Goal: Transaction & Acquisition: Subscribe to service/newsletter

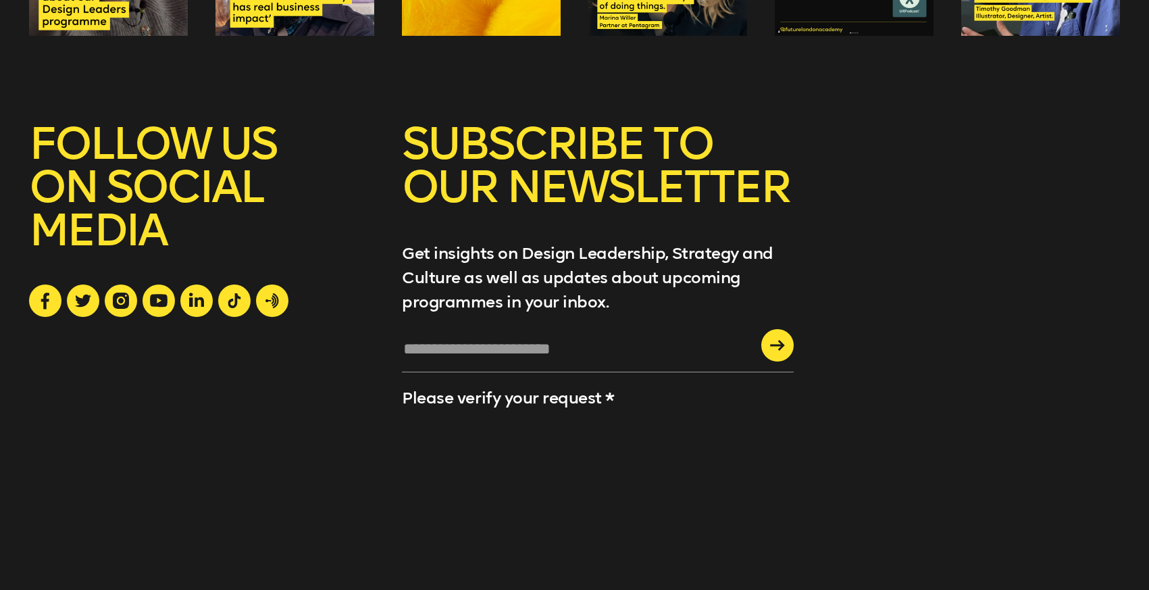
scroll to position [5292, 0]
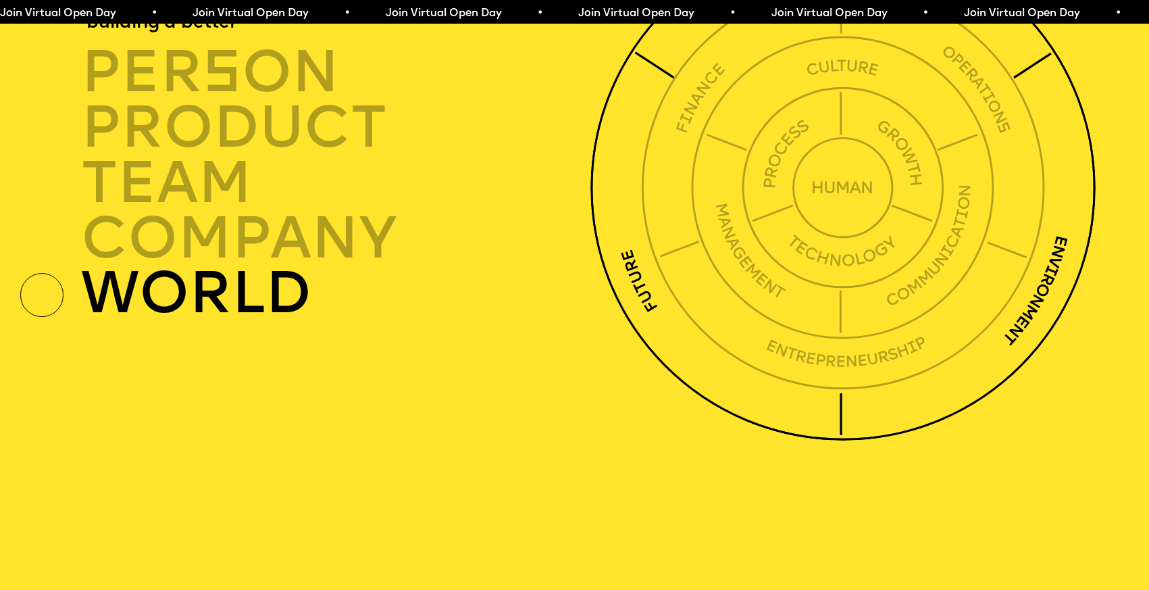
scroll to position [4204, 0]
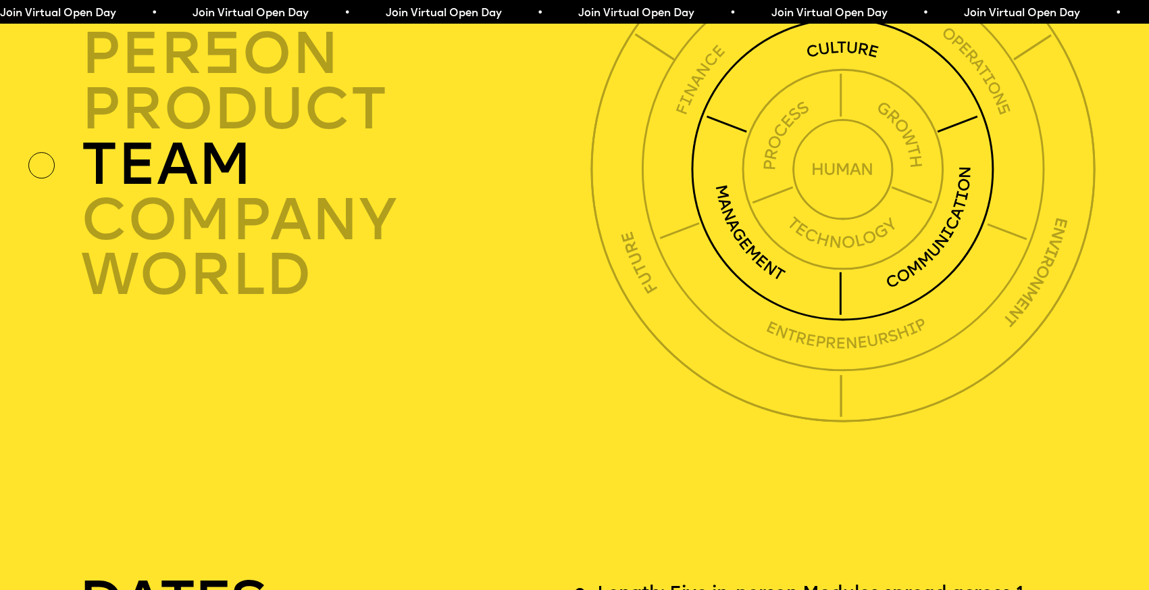
click at [834, 82] on img at bounding box center [842, 169] width 303 height 303
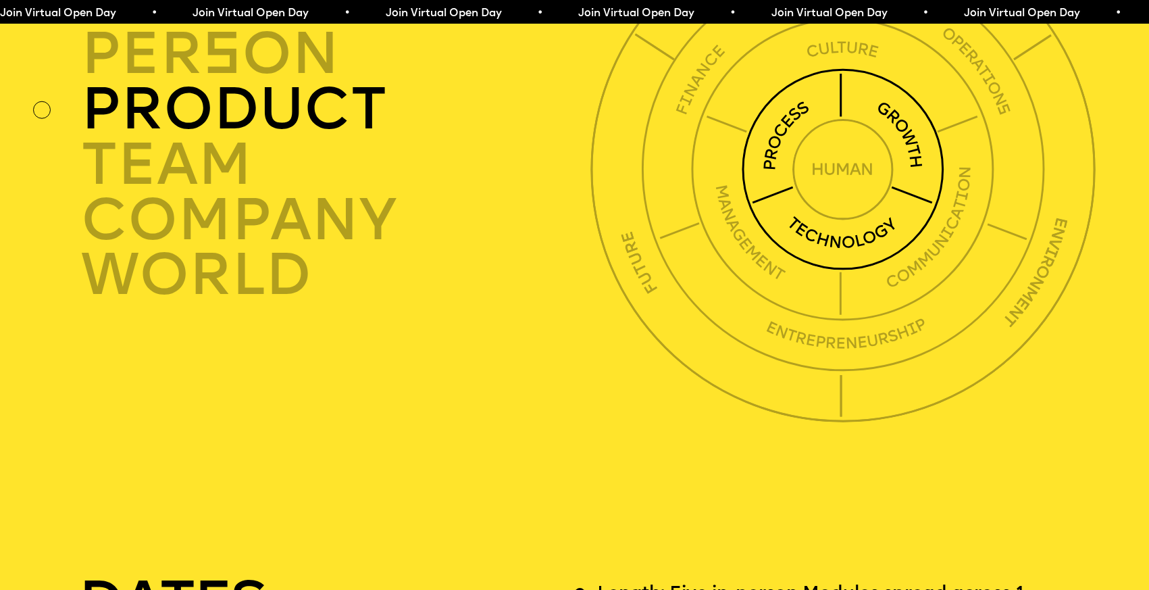
click at [798, 149] on img at bounding box center [843, 169] width 202 height 202
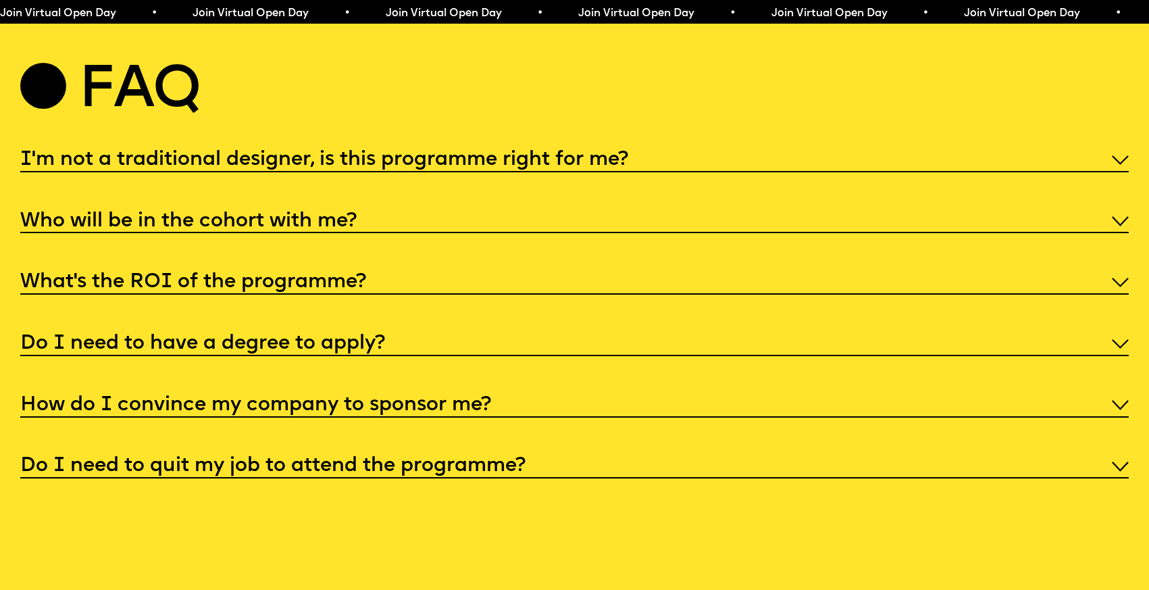
scroll to position [5950, 0]
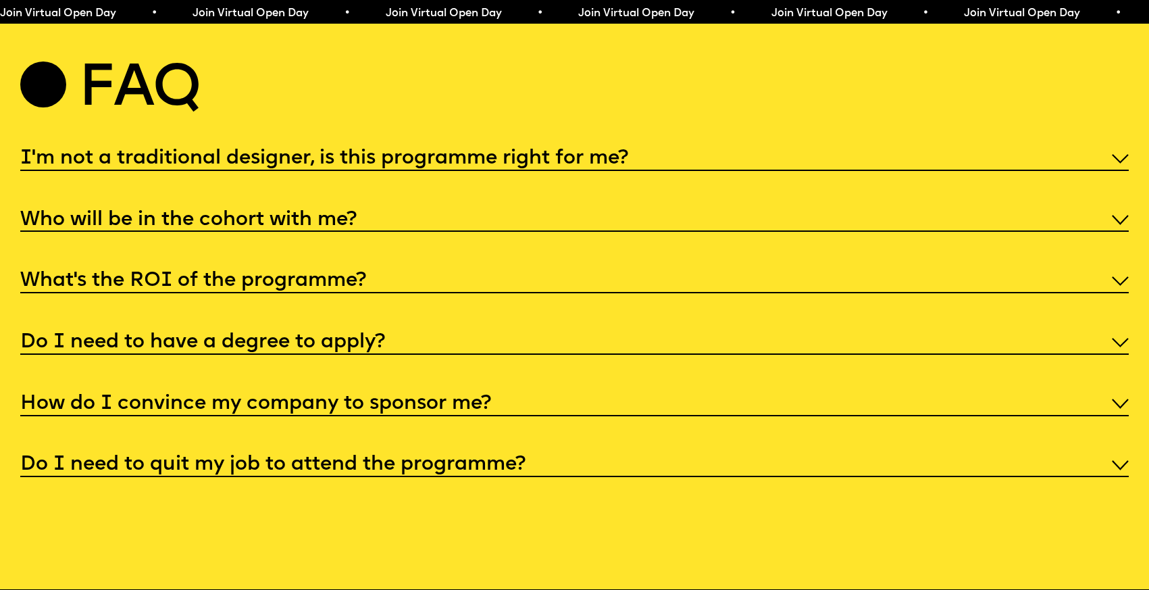
click at [274, 166] on h5 "I'm not a traditional designer, is this programme right for me?" at bounding box center [324, 159] width 608 height 14
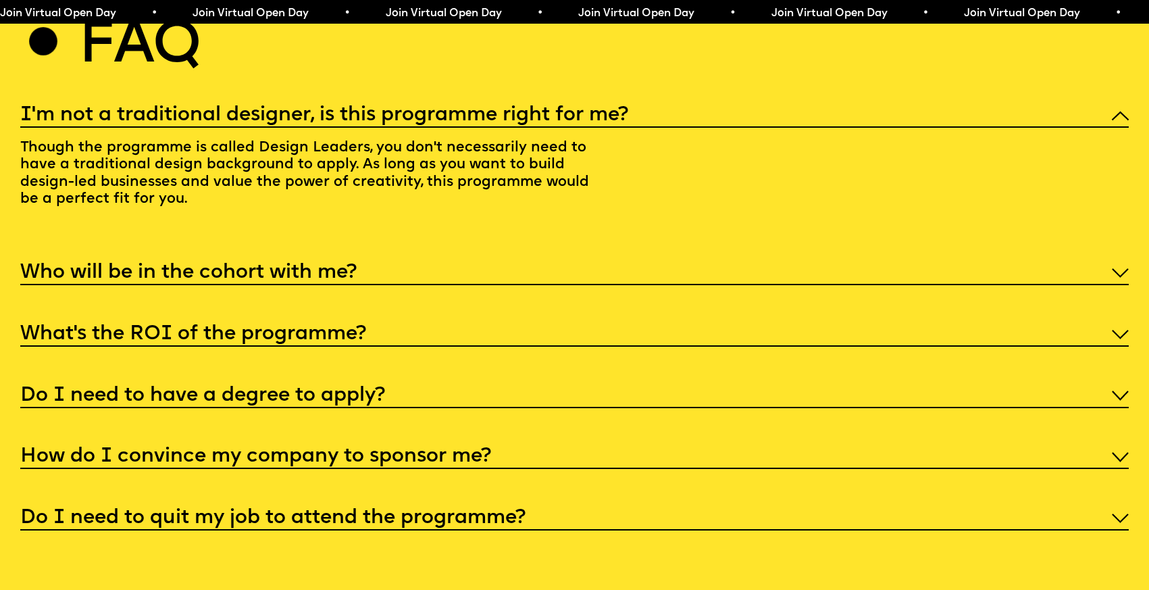
scroll to position [6017, 0]
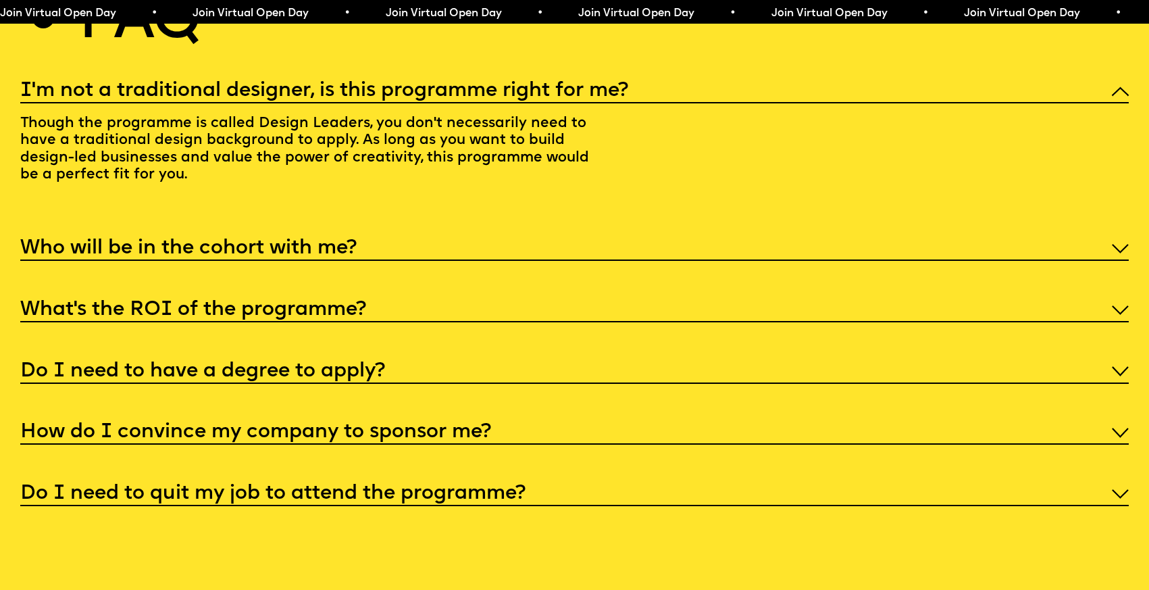
click at [251, 255] on h5 "Who will be in the cohort with me?" at bounding box center [188, 249] width 337 height 14
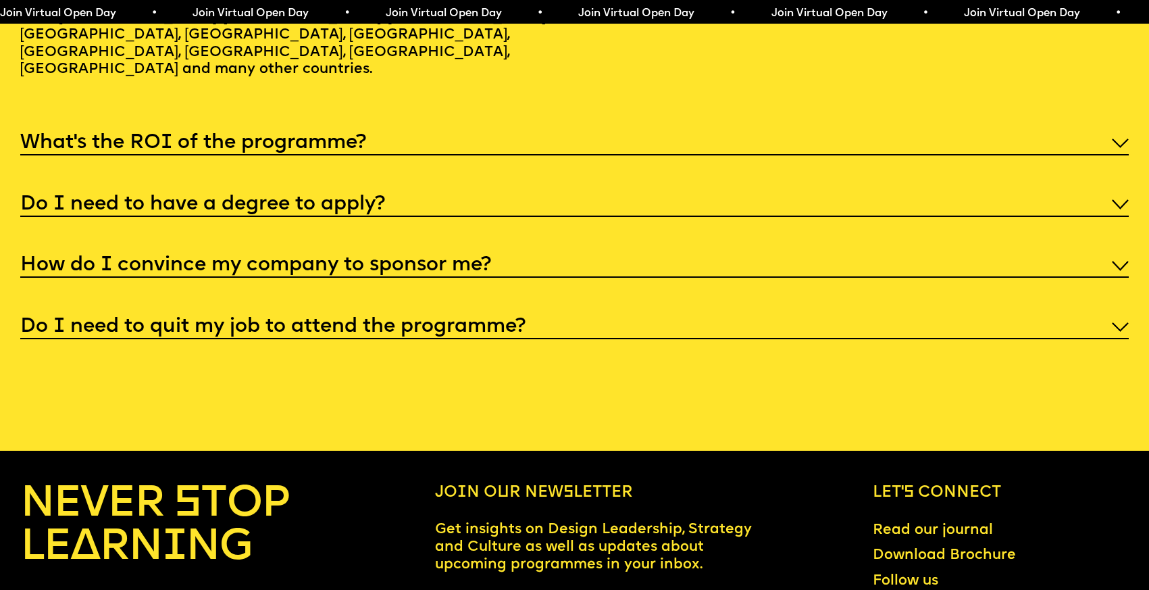
scroll to position [6257, 0]
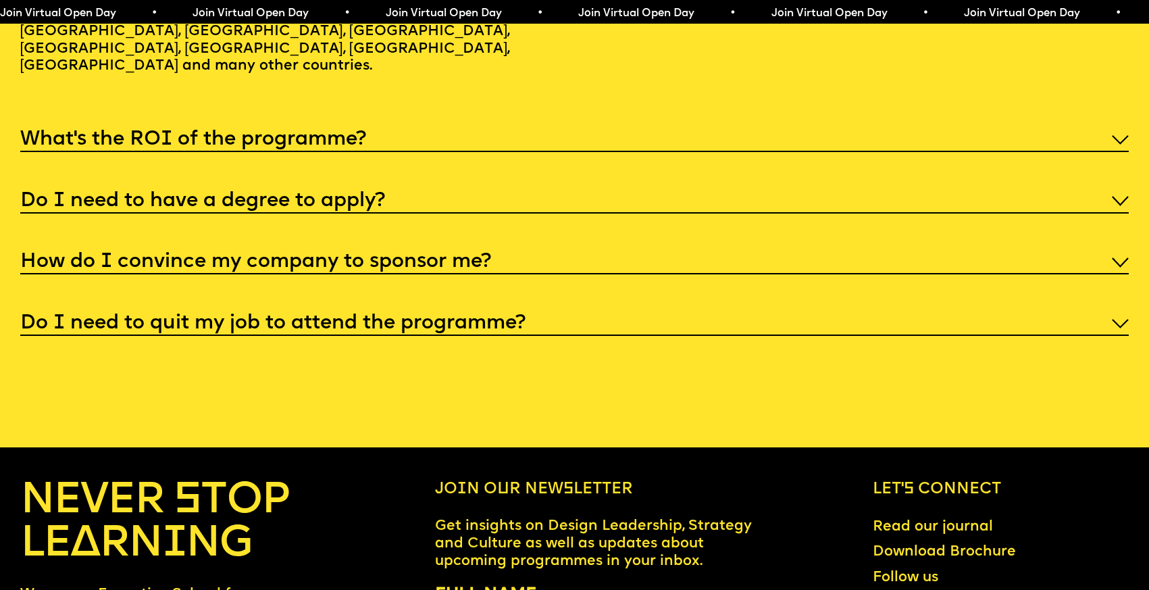
click at [263, 147] on h5 "What’s the ROI of the programme?" at bounding box center [193, 140] width 346 height 14
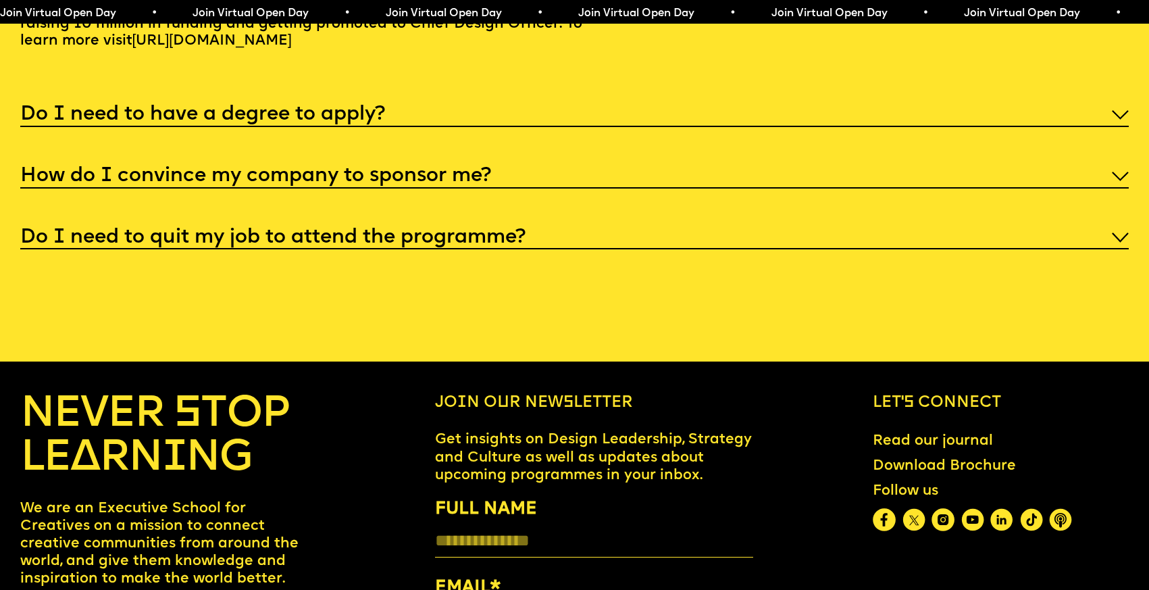
click at [262, 122] on h5 "Do I need to have a degree to apply?" at bounding box center [202, 115] width 365 height 14
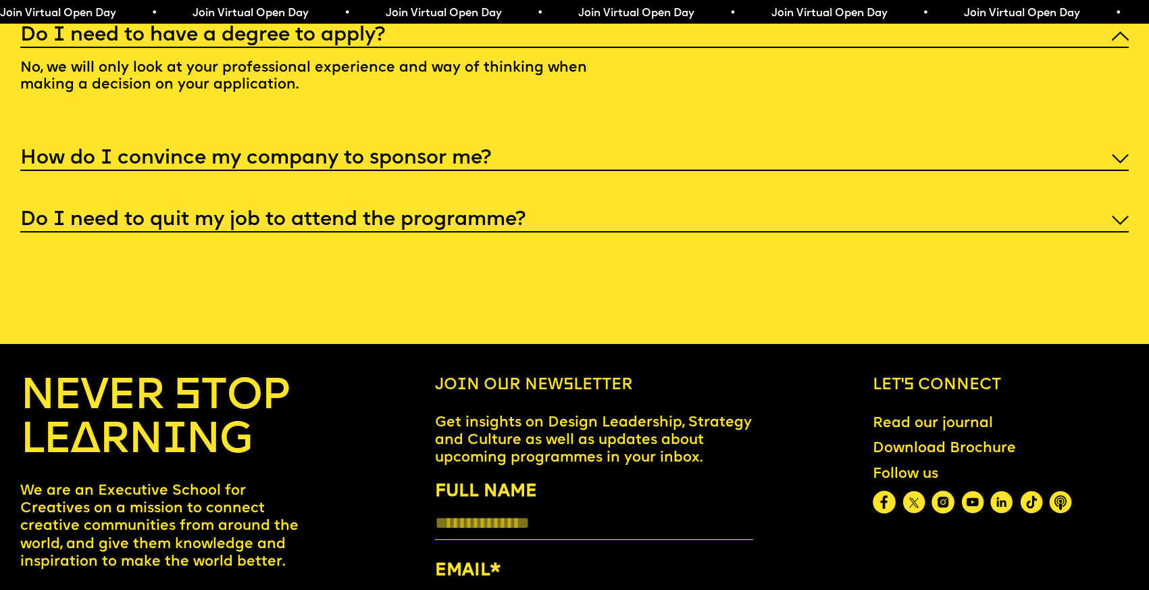
click at [255, 166] on h5 "How do I convince my company to sponsor me?" at bounding box center [255, 159] width 471 height 14
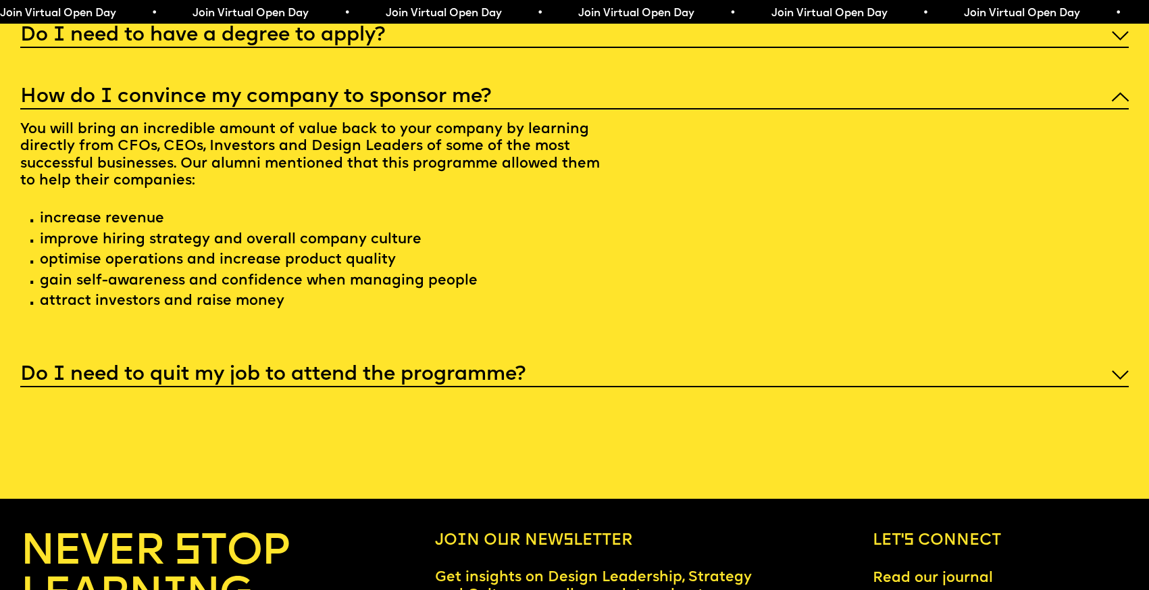
click at [502, 382] on h5 "Do I need to quit my job to attend the programme?" at bounding box center [272, 375] width 505 height 14
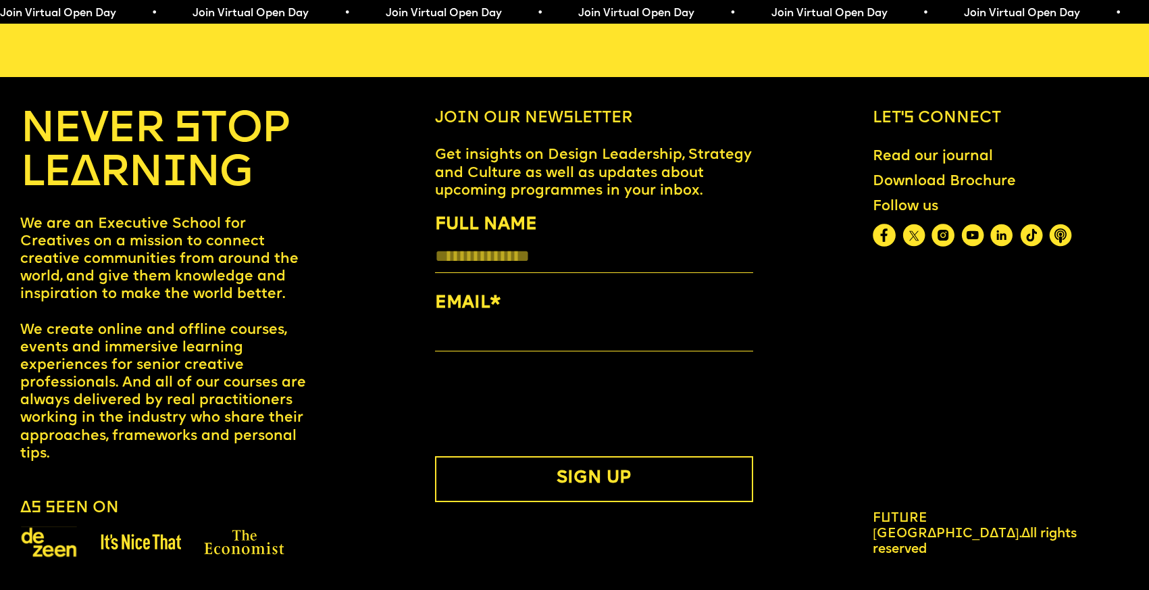
scroll to position [6615, 0]
click at [159, 539] on img at bounding box center [141, 542] width 80 height 16
click at [243, 543] on img at bounding box center [244, 542] width 80 height 26
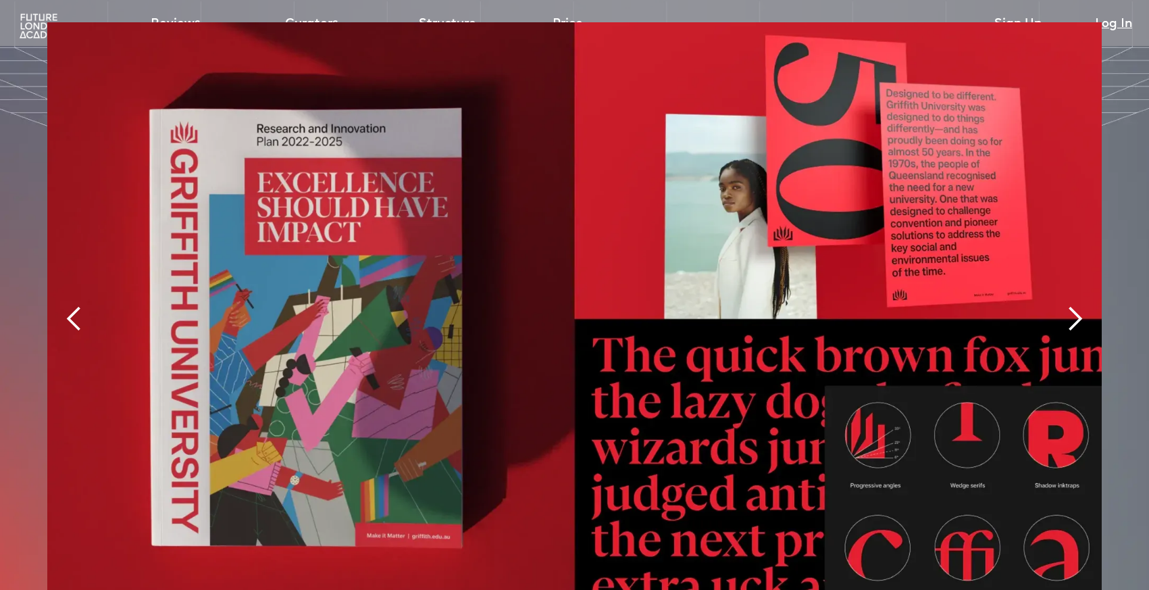
scroll to position [3005, 0]
click at [1072, 306] on div "next slide" at bounding box center [1075, 319] width 27 height 27
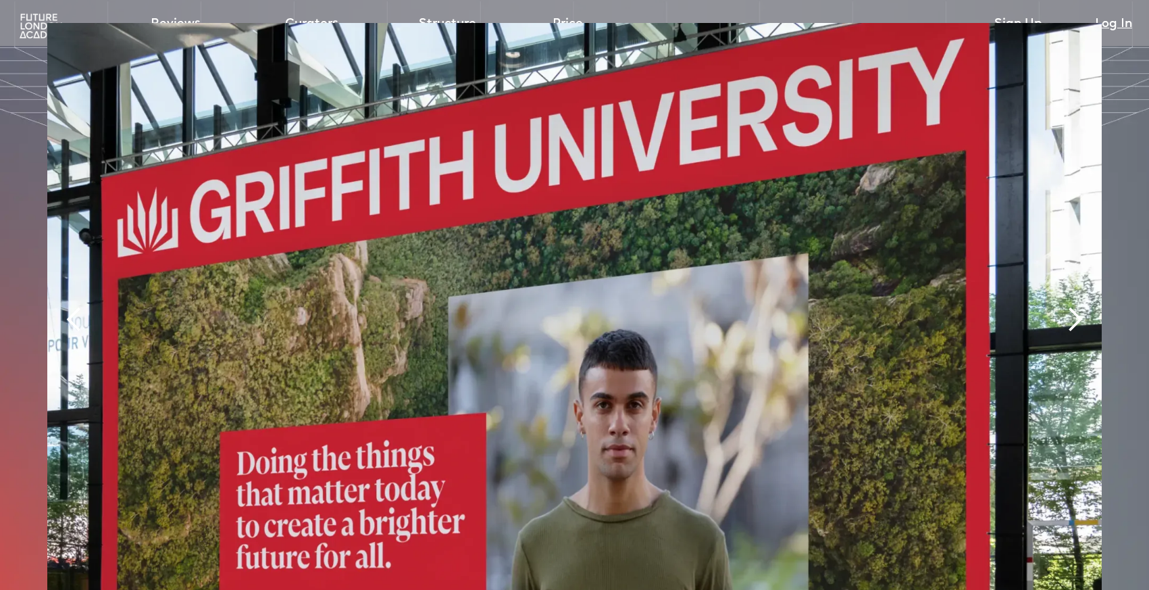
click at [1072, 306] on div "next slide" at bounding box center [1075, 319] width 27 height 27
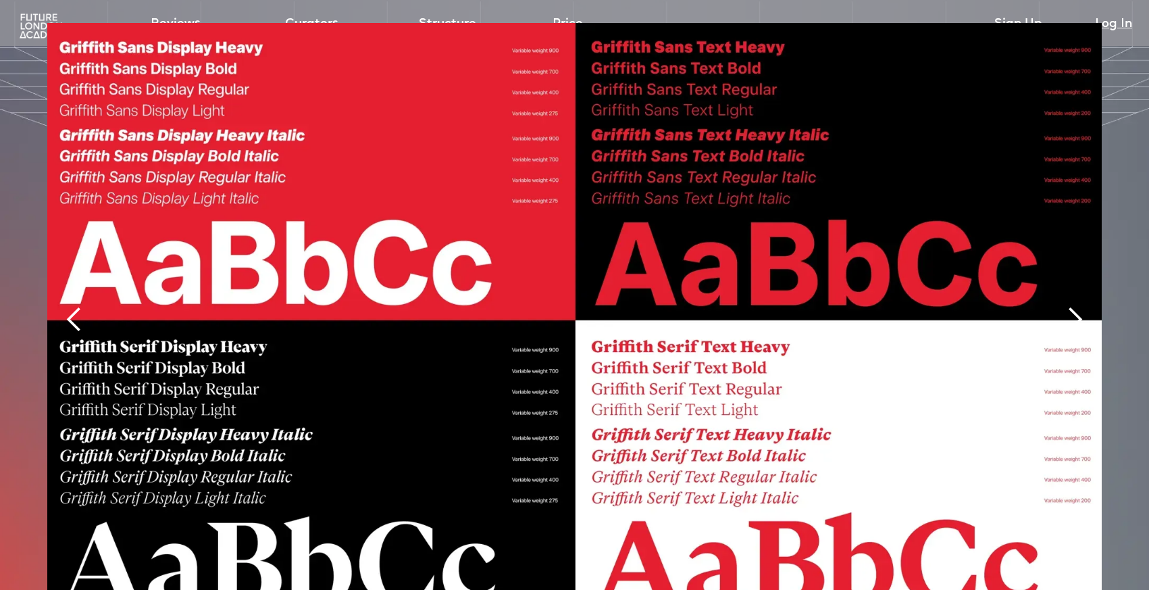
click at [1072, 306] on div "next slide" at bounding box center [1075, 319] width 27 height 27
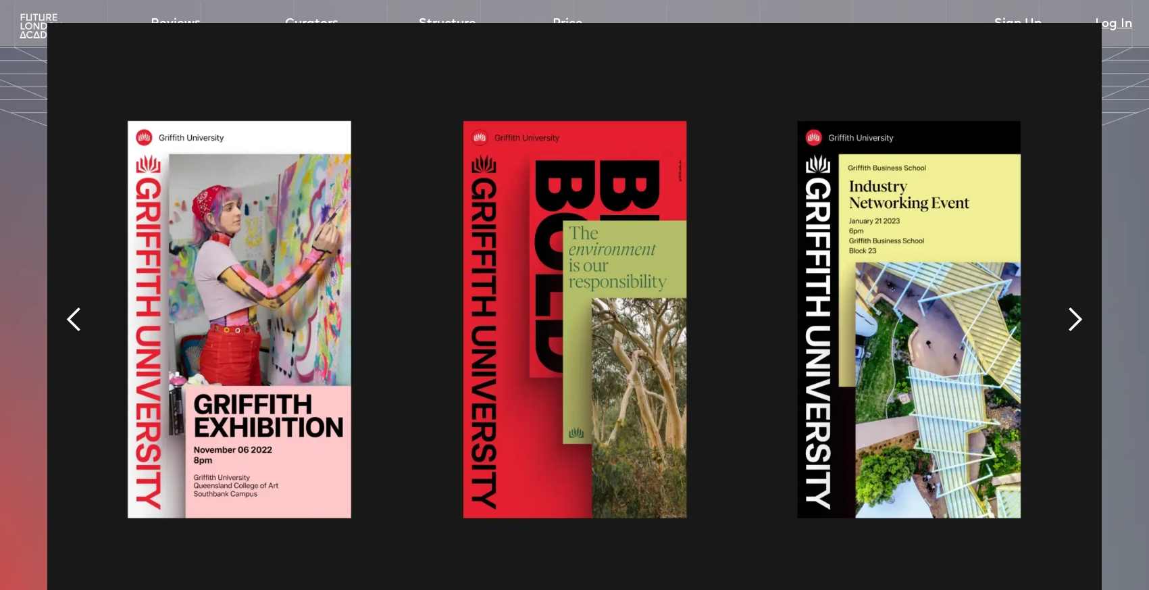
click at [1072, 306] on div "next slide" at bounding box center [1075, 319] width 27 height 27
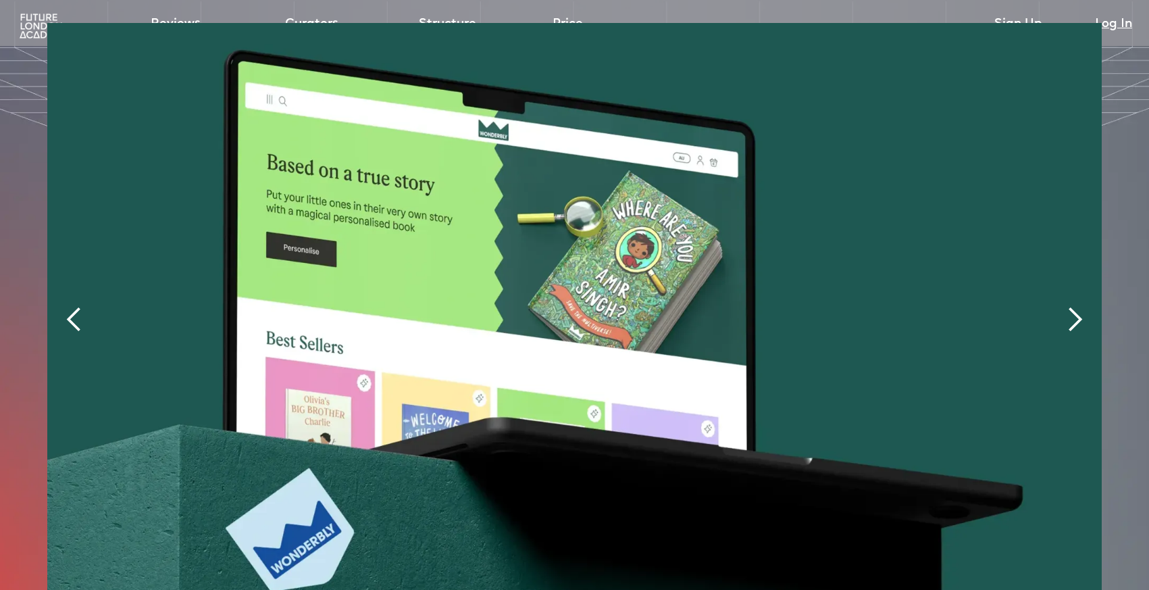
click at [1072, 306] on div "next slide" at bounding box center [1075, 319] width 27 height 27
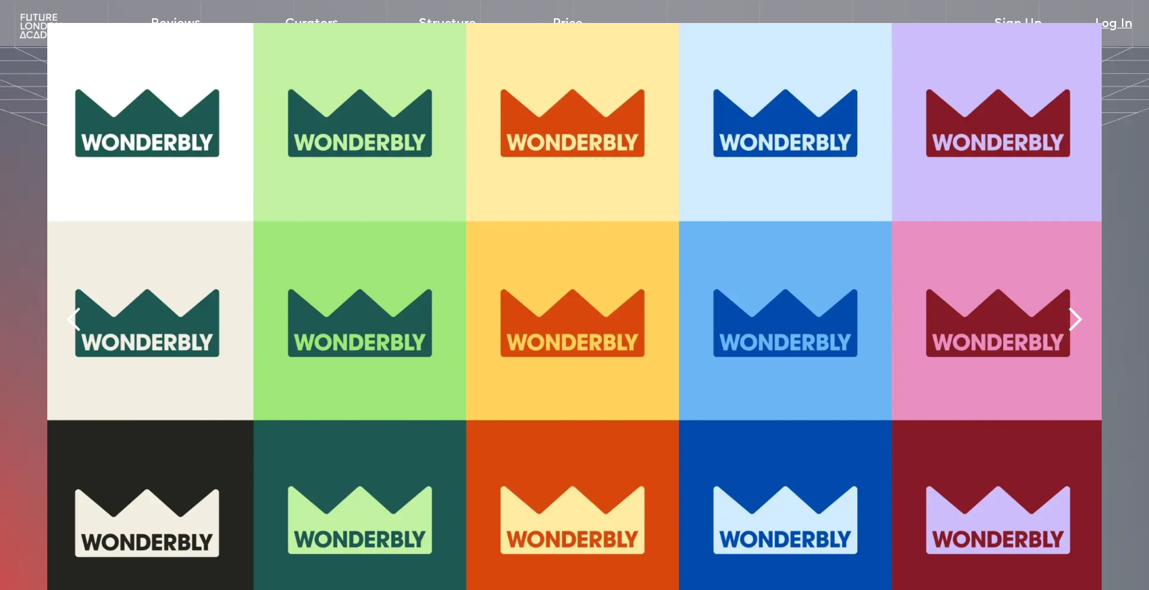
click at [1072, 306] on div "next slide" at bounding box center [1075, 319] width 27 height 27
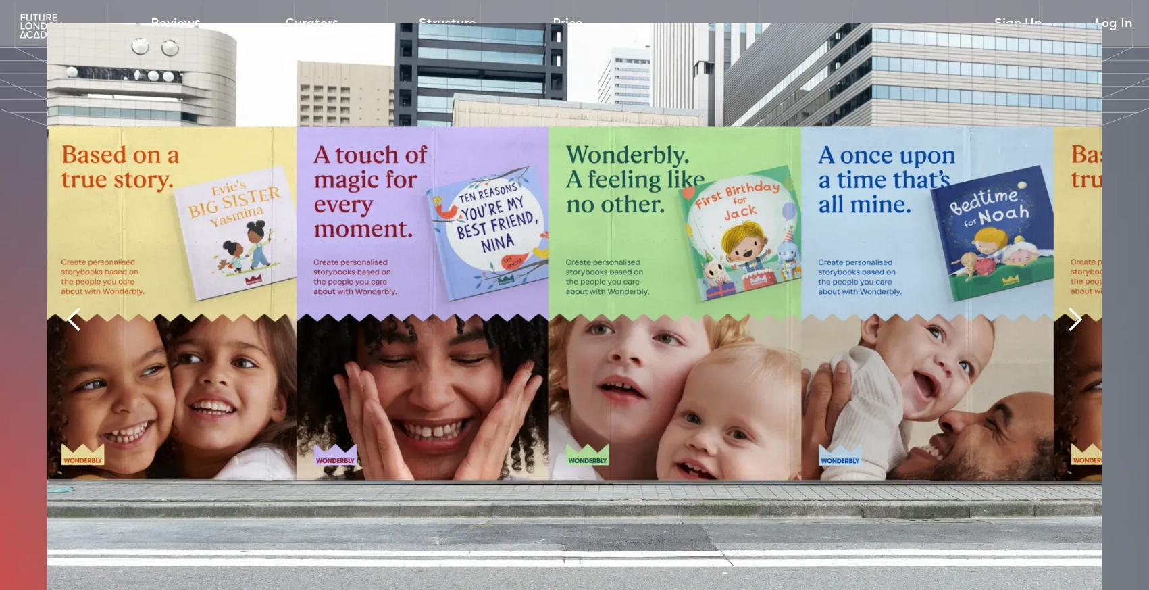
click at [1072, 306] on div "next slide" at bounding box center [1075, 319] width 27 height 27
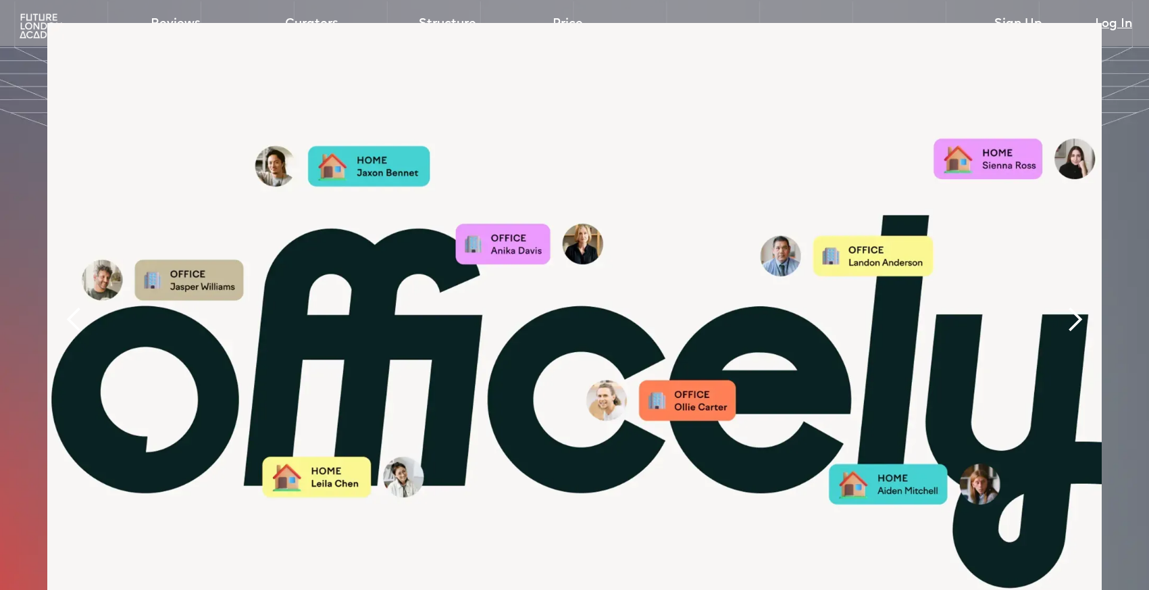
click at [1071, 306] on div "next slide" at bounding box center [1075, 319] width 27 height 27
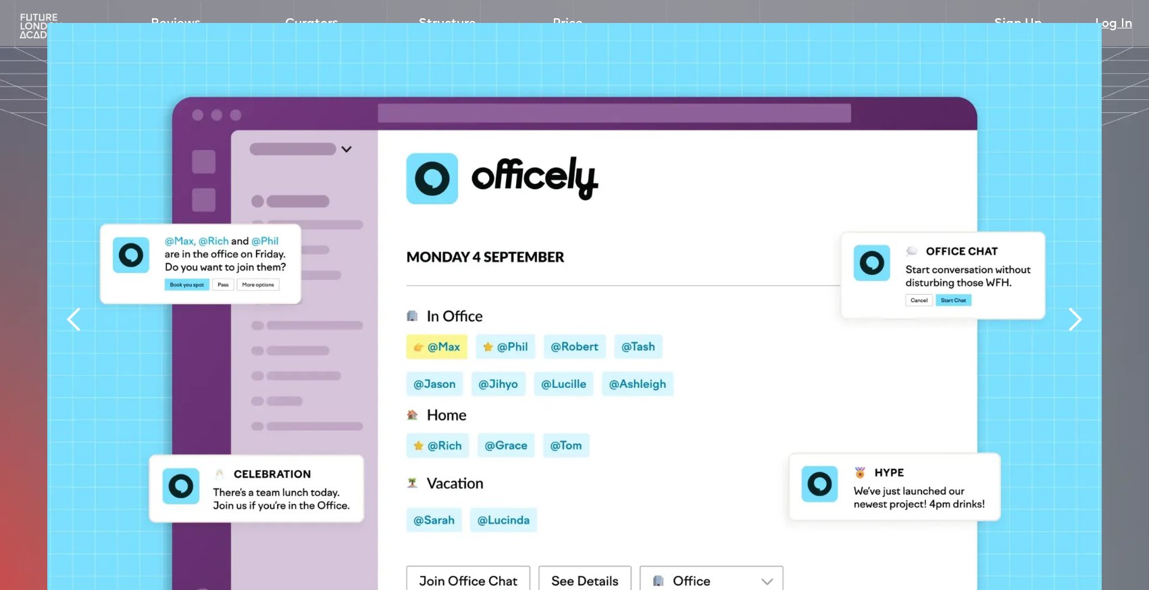
click at [1071, 306] on div "next slide" at bounding box center [1075, 319] width 27 height 27
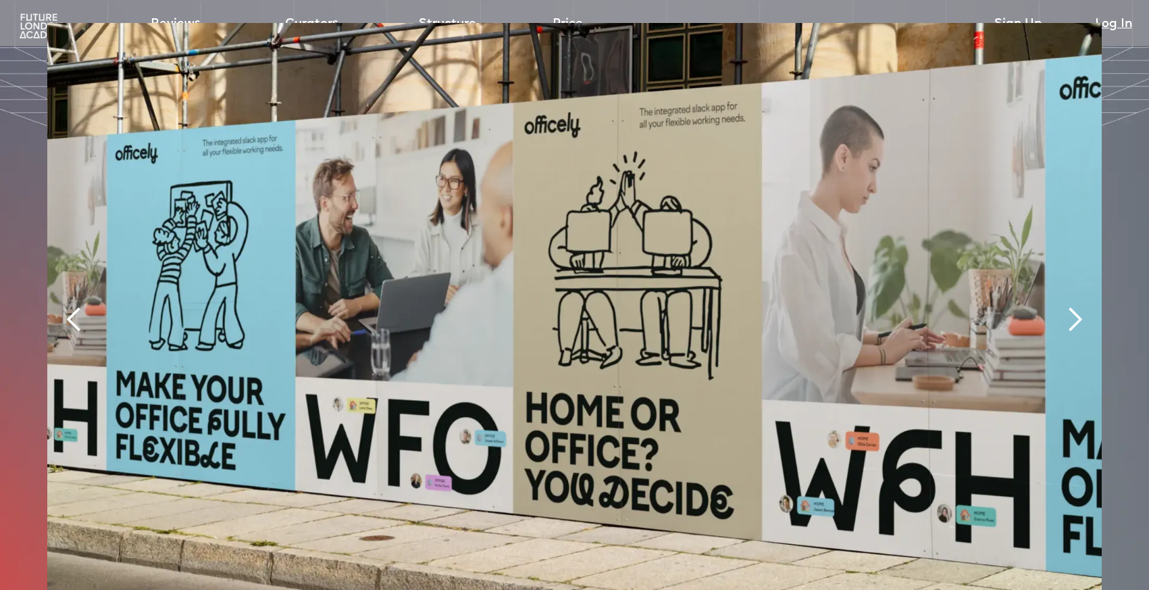
click at [1071, 306] on div "next slide" at bounding box center [1075, 319] width 27 height 27
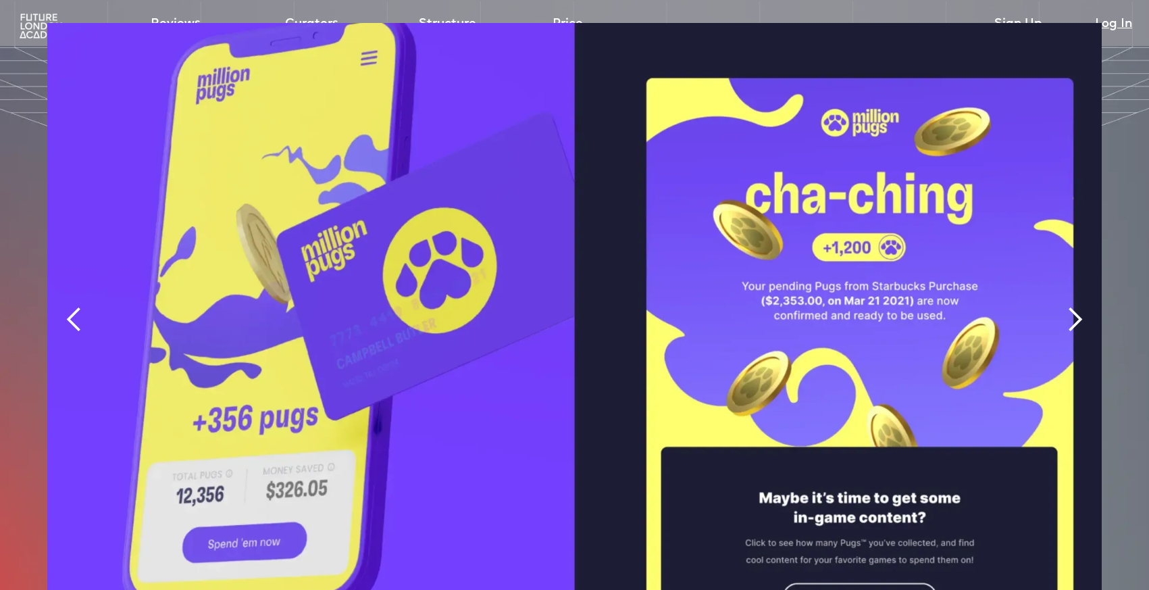
click at [1071, 306] on div "next slide" at bounding box center [1075, 319] width 27 height 27
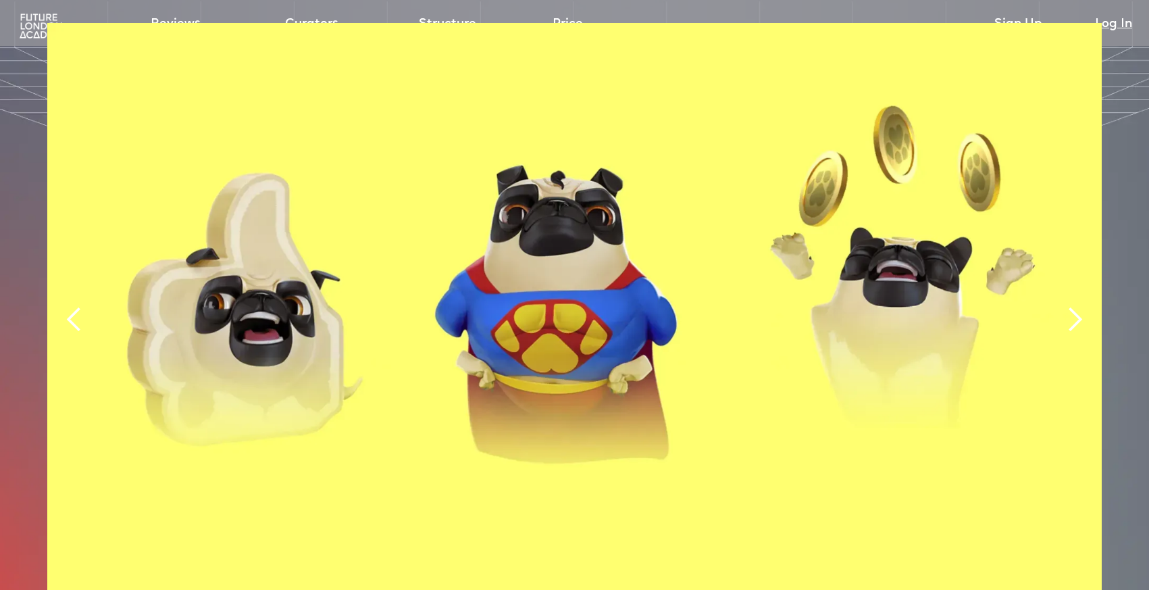
click at [1071, 306] on div "next slide" at bounding box center [1075, 319] width 27 height 27
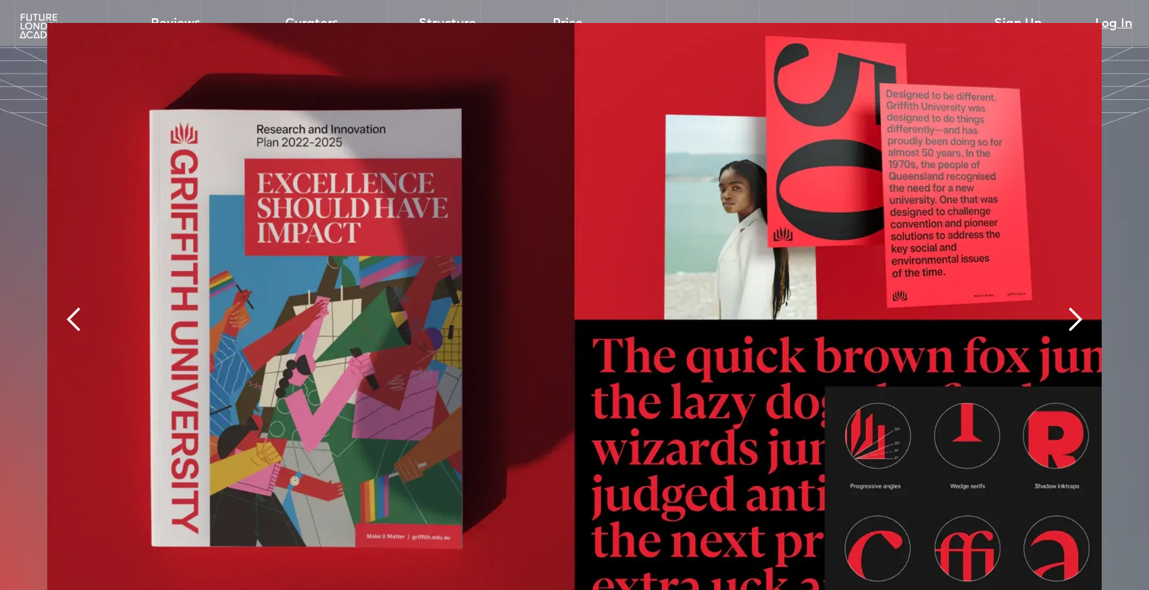
click at [1071, 306] on div "next slide" at bounding box center [1075, 319] width 27 height 27
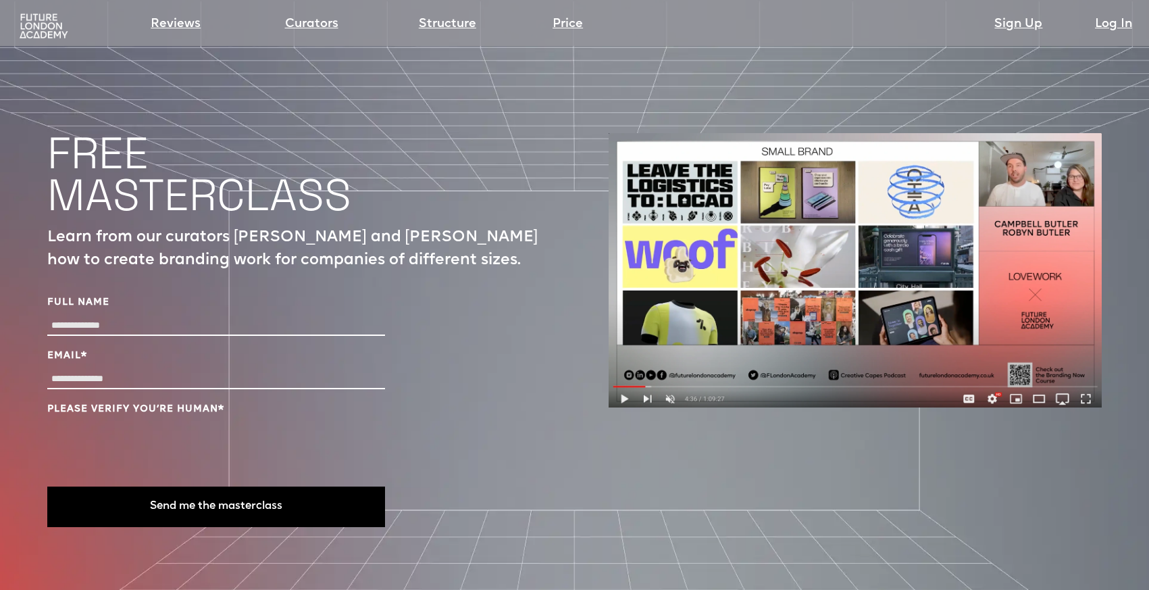
scroll to position [4579, 0]
click at [197, 317] on input "Full Name" at bounding box center [216, 327] width 338 height 20
type input "*******"
click at [178, 350] on div "Email *" at bounding box center [216, 371] width 338 height 43
click at [175, 370] on input "Email *" at bounding box center [216, 380] width 338 height 20
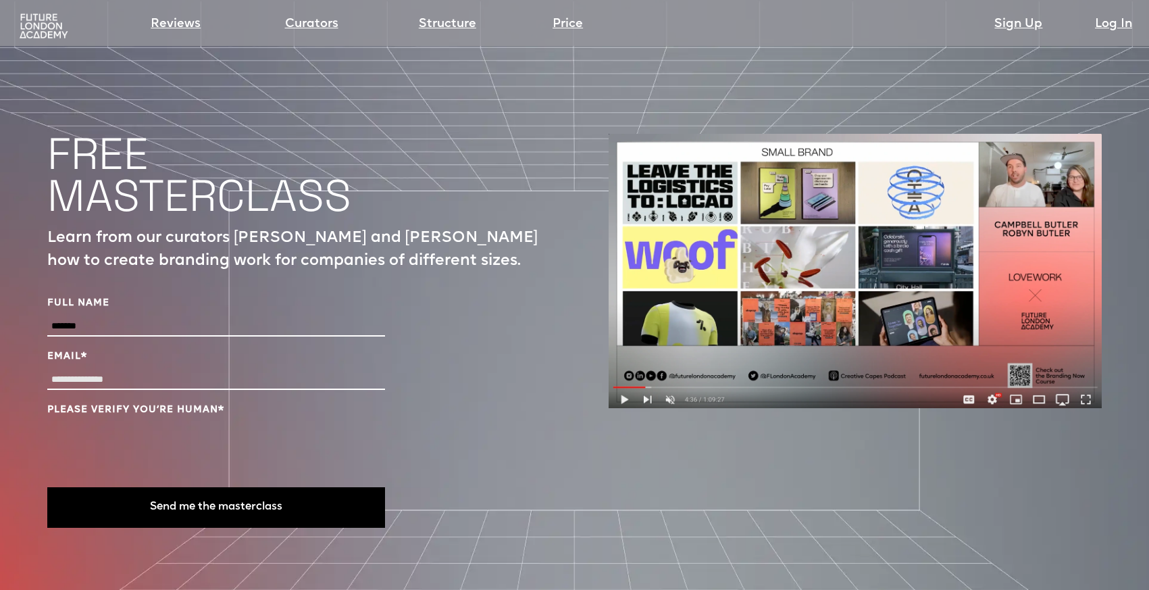
type input "**********"
click at [214, 487] on button "Send me the masterclass" at bounding box center [216, 507] width 338 height 41
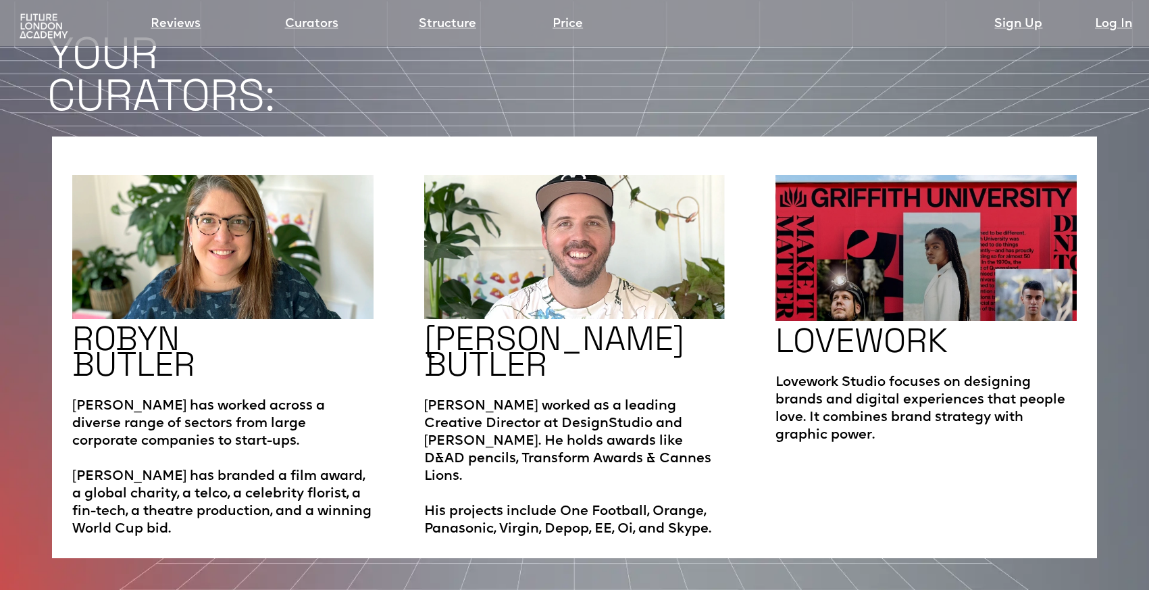
scroll to position [2270, 0]
